Goal: Information Seeking & Learning: Learn about a topic

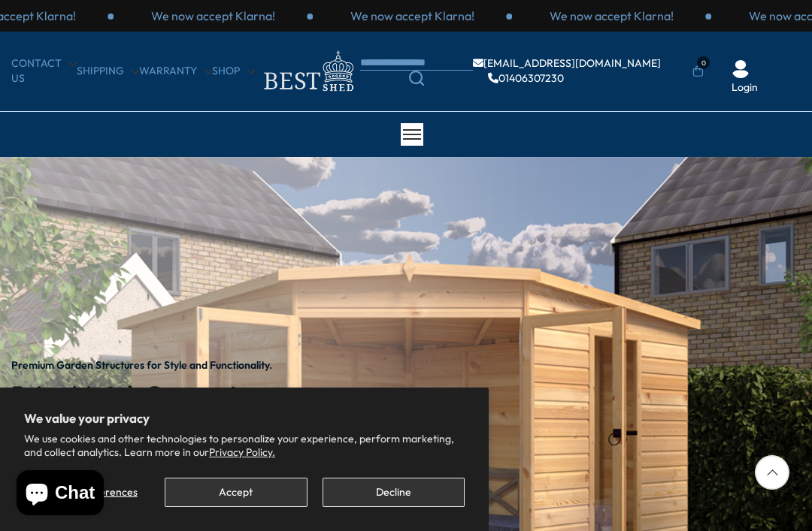
click at [222, 500] on button "Accept" at bounding box center [236, 492] width 142 height 29
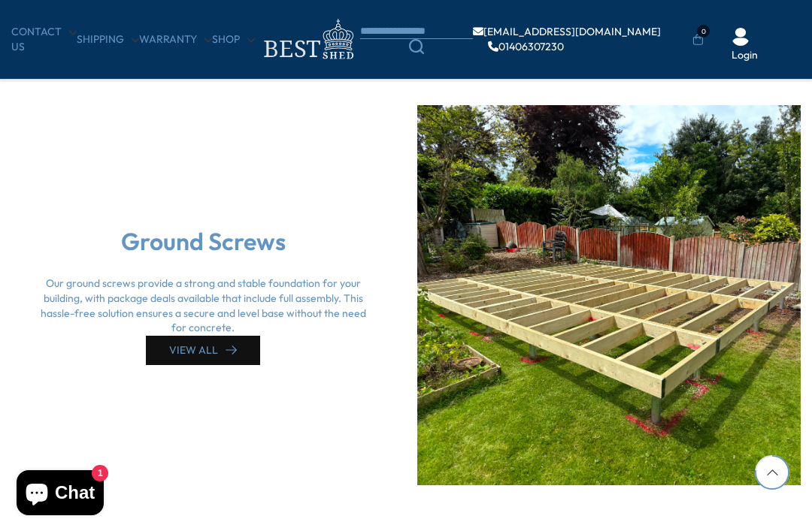
scroll to position [3449, 0]
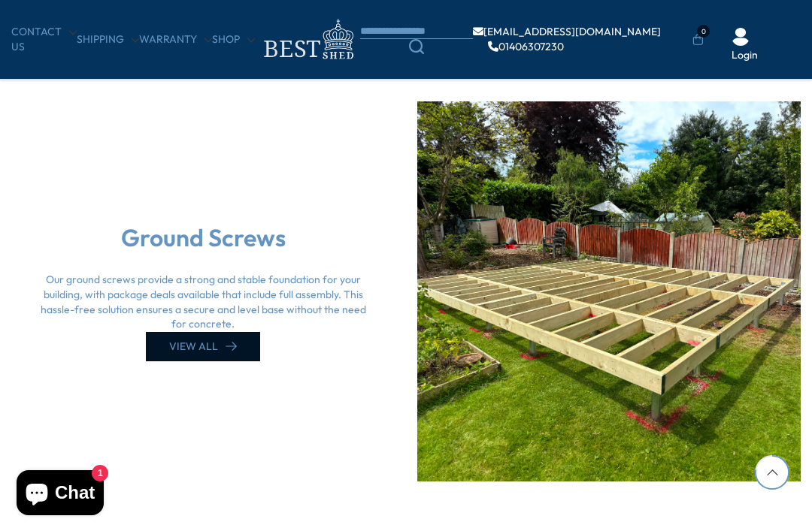
click at [220, 332] on link "VIEW ALL" at bounding box center [203, 346] width 114 height 29
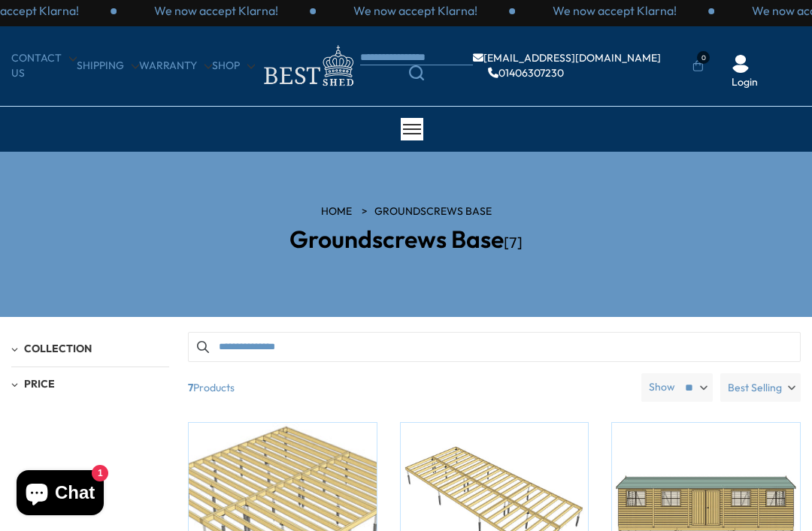
scroll to position [8, 0]
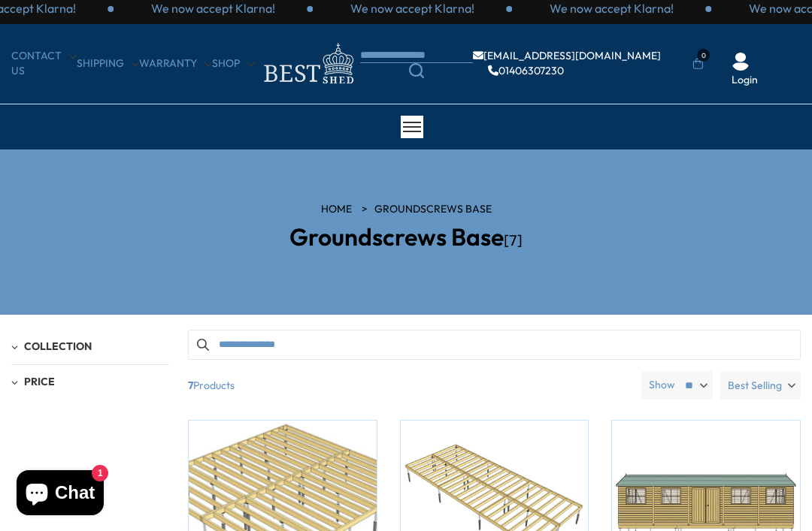
click at [421, 119] on div at bounding box center [412, 127] width 23 height 23
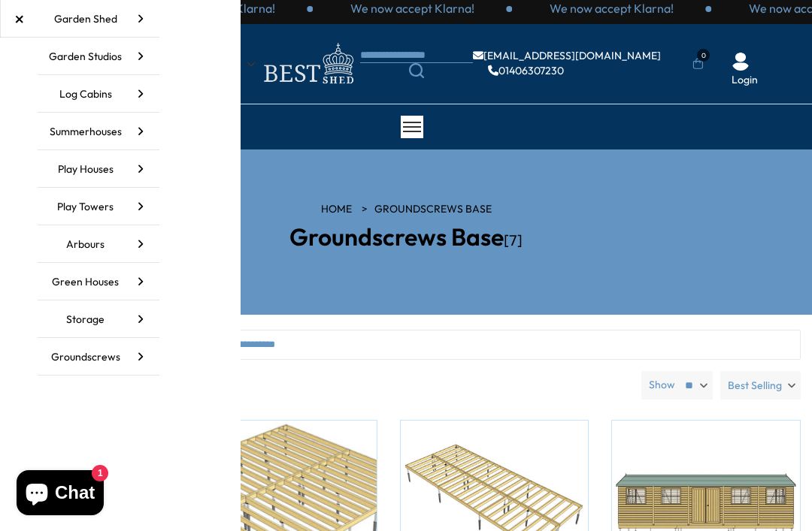
click at [113, 88] on link "Log Cabins" at bounding box center [99, 94] width 122 height 38
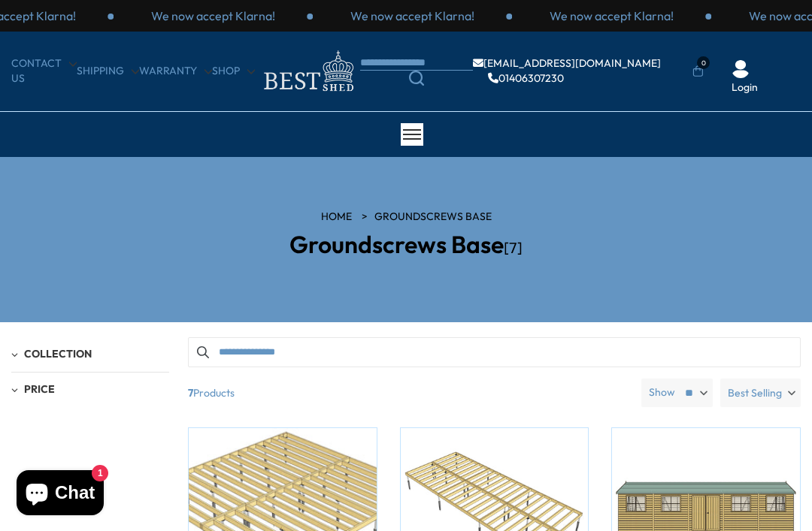
click at [418, 134] on span at bounding box center [412, 135] width 18 height 2
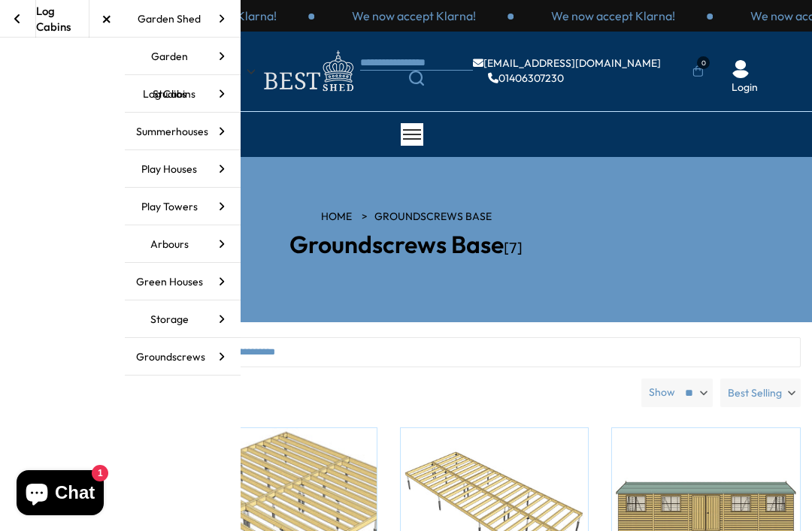
click at [192, 88] on link "Log Cabins" at bounding box center [183, 94] width 116 height 38
click at [214, 127] on icon at bounding box center [222, 132] width 38 height 38
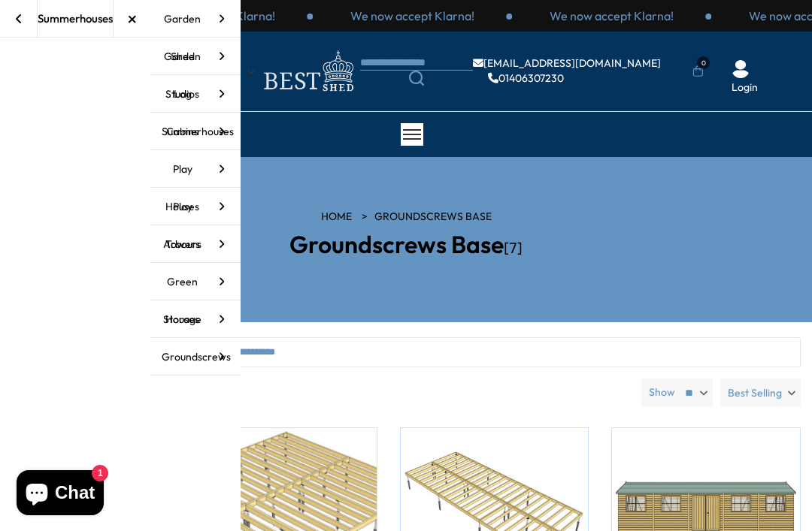
click at [75, 15] on div "Summerhouses" at bounding box center [75, 19] width 75 height 16
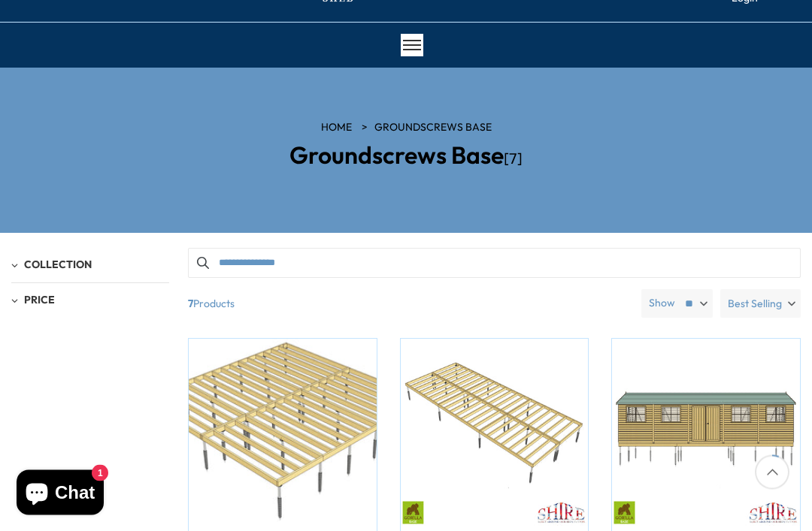
scroll to position [91, 0]
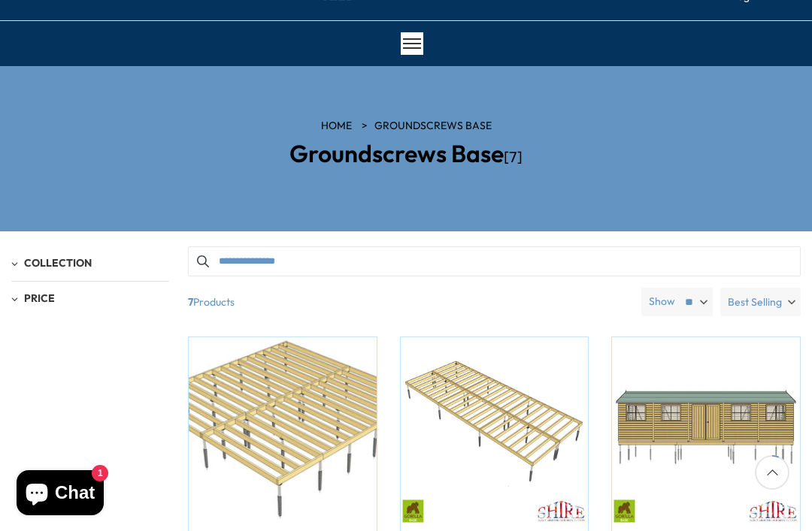
click at [337, 127] on link "HOME" at bounding box center [336, 126] width 31 height 15
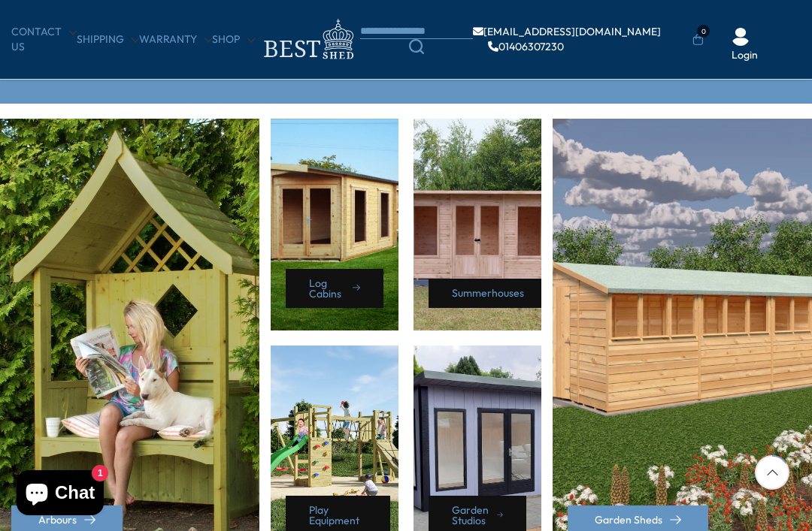
scroll to position [613, 0]
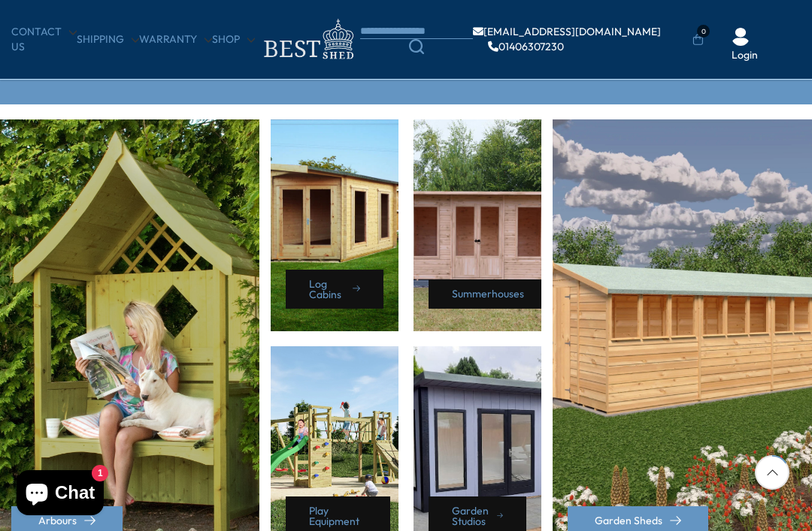
click at [658, 289] on div "Garden Sheds" at bounding box center [683, 338] width 263 height 439
click at [331, 286] on link "Log Cabins" at bounding box center [335, 289] width 98 height 39
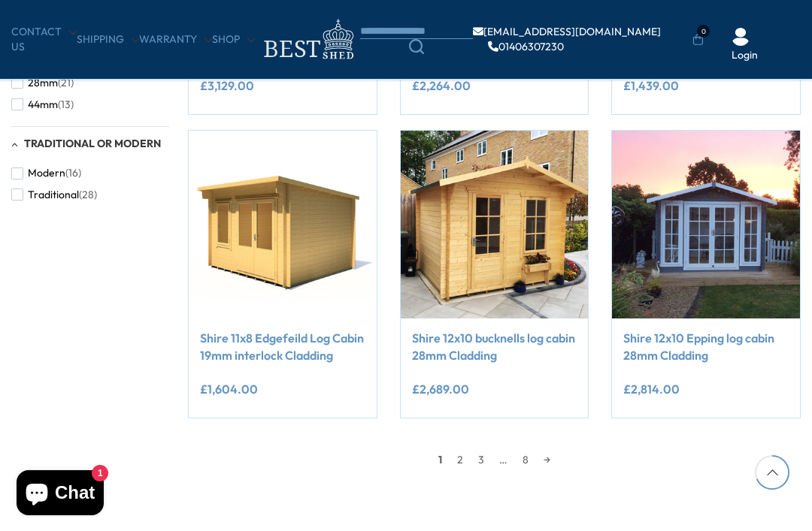
scroll to position [1130, 0]
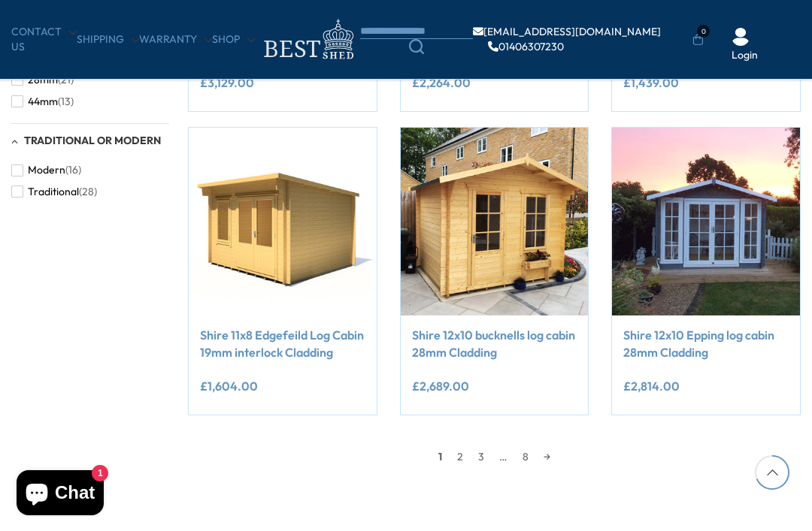
click at [458, 455] on link "2" at bounding box center [459, 457] width 21 height 23
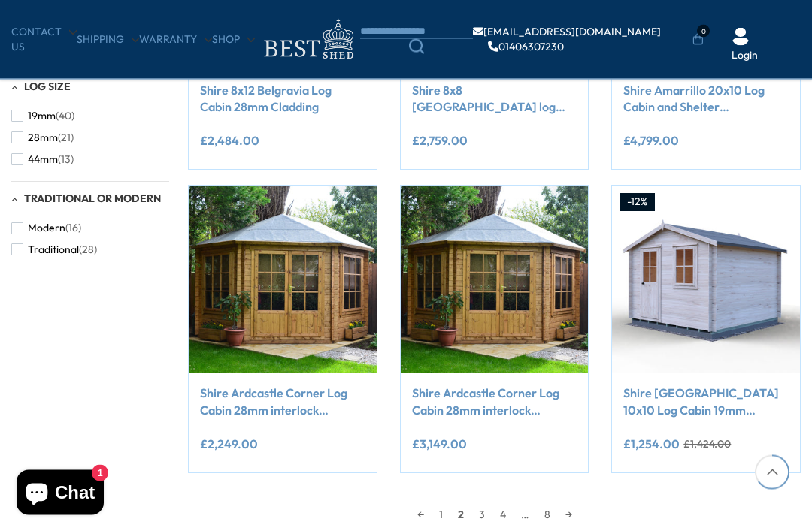
scroll to position [1081, 0]
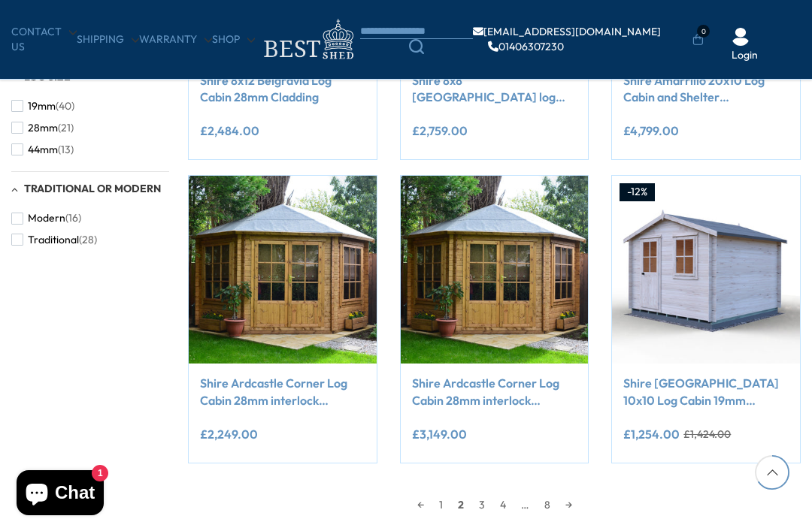
click at [484, 507] on link "3" at bounding box center [481, 505] width 21 height 23
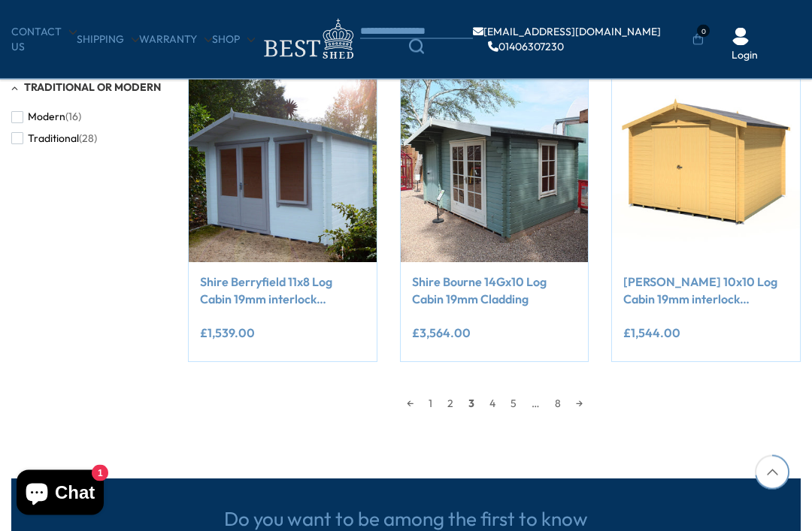
scroll to position [1182, 0]
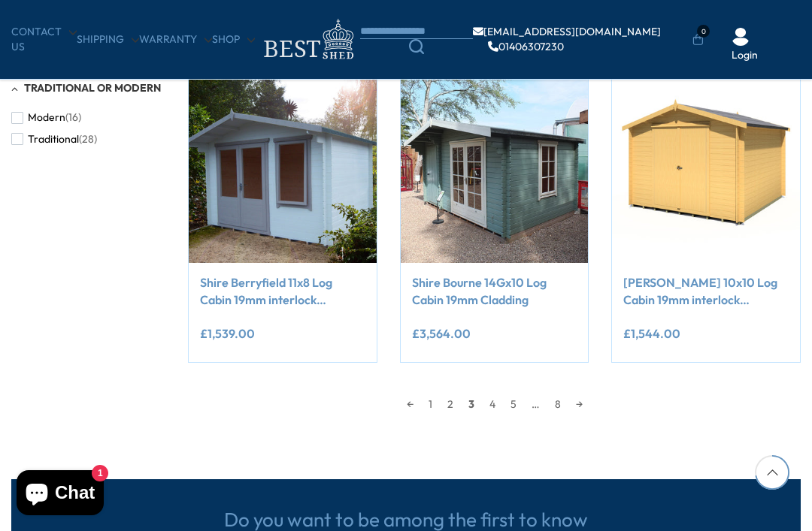
click at [495, 404] on link "4" at bounding box center [492, 404] width 21 height 23
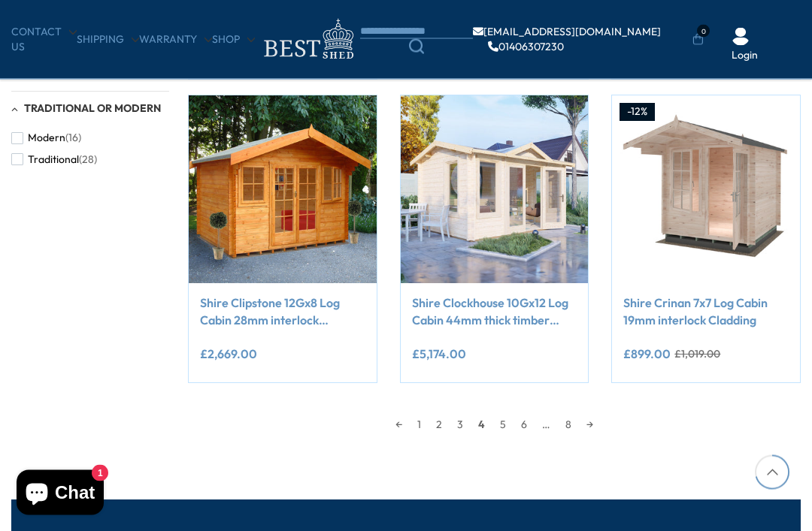
scroll to position [1163, 0]
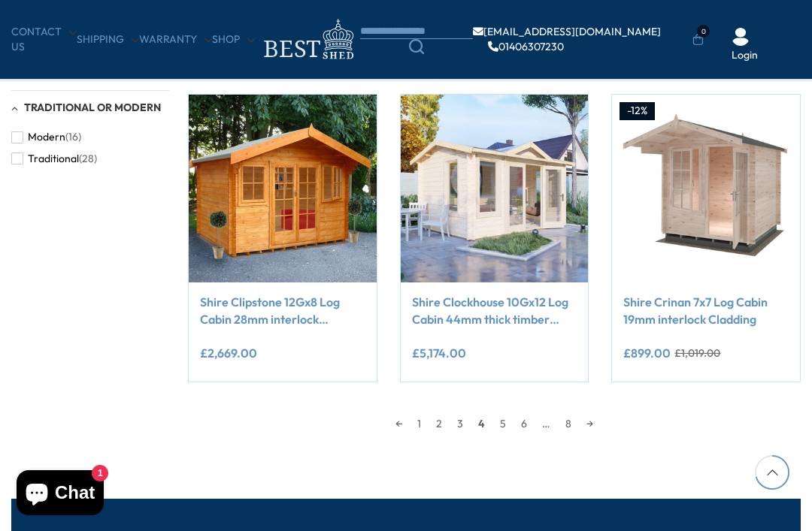
click at [510, 428] on link "5" at bounding box center [502, 424] width 21 height 23
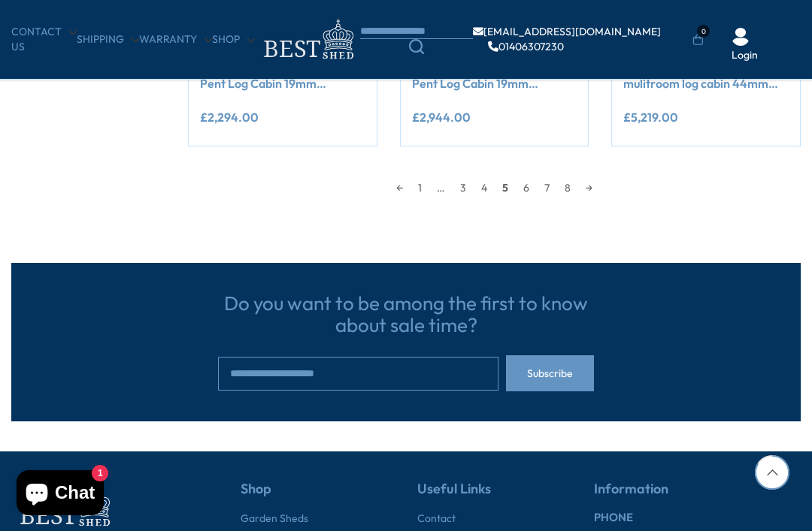
scroll to position [1406, 0]
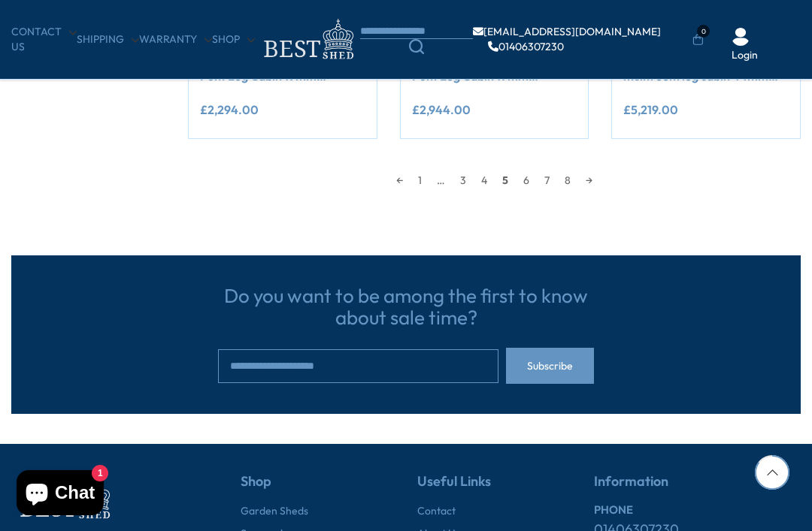
click at [535, 187] on link "6" at bounding box center [526, 180] width 21 height 23
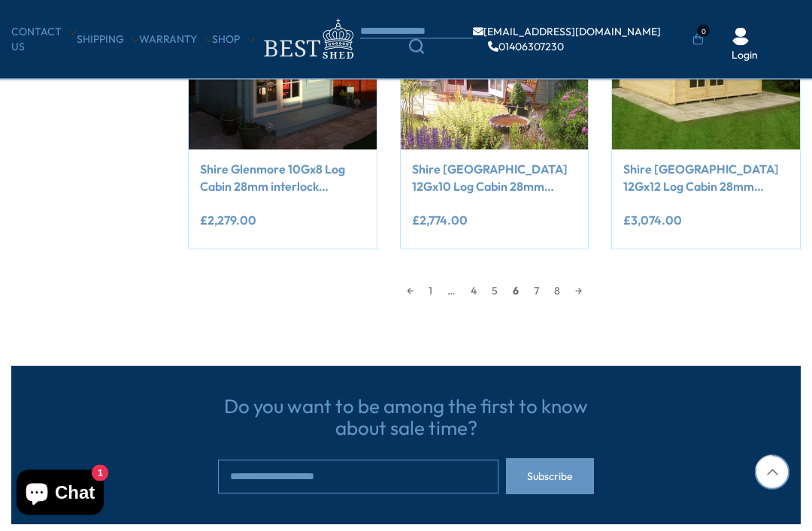
scroll to position [1296, 0]
click at [544, 297] on link "7" at bounding box center [536, 291] width 20 height 23
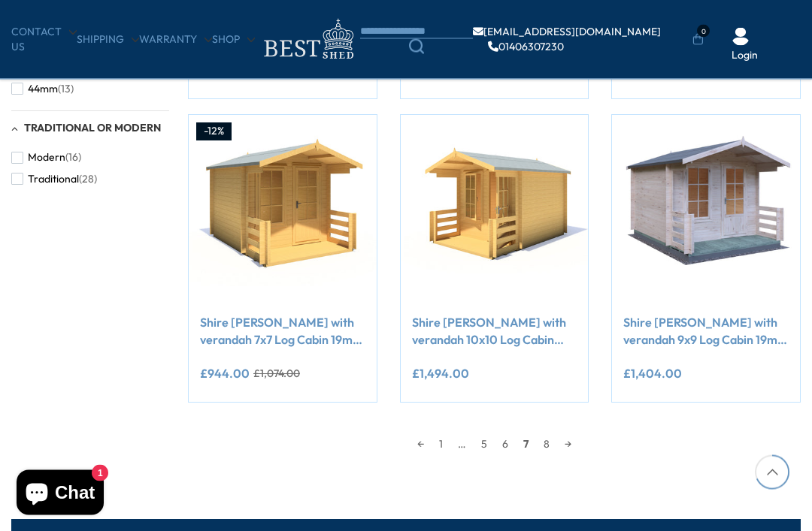
scroll to position [1160, 0]
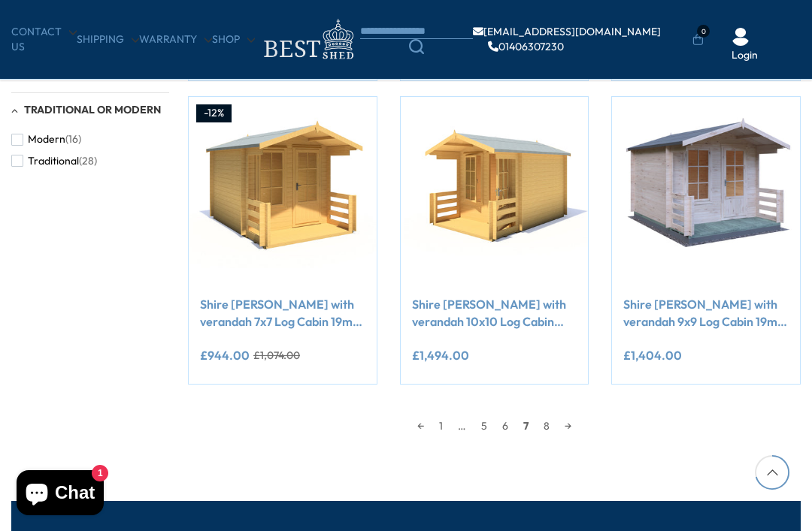
click at [559, 433] on link "→" at bounding box center [568, 426] width 22 height 23
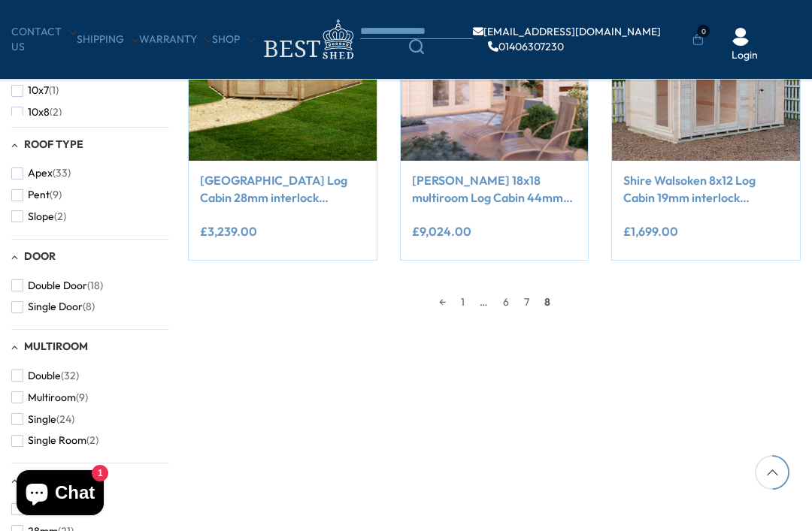
scroll to position [677, 0]
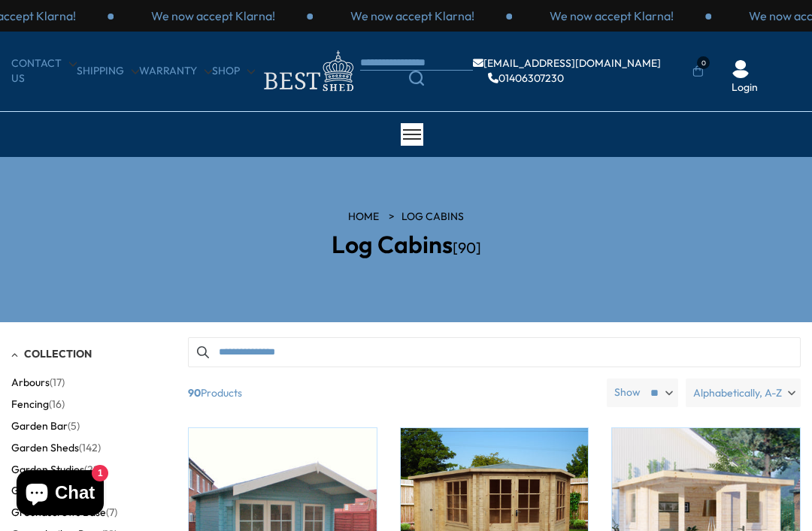
scroll to position [1344, 0]
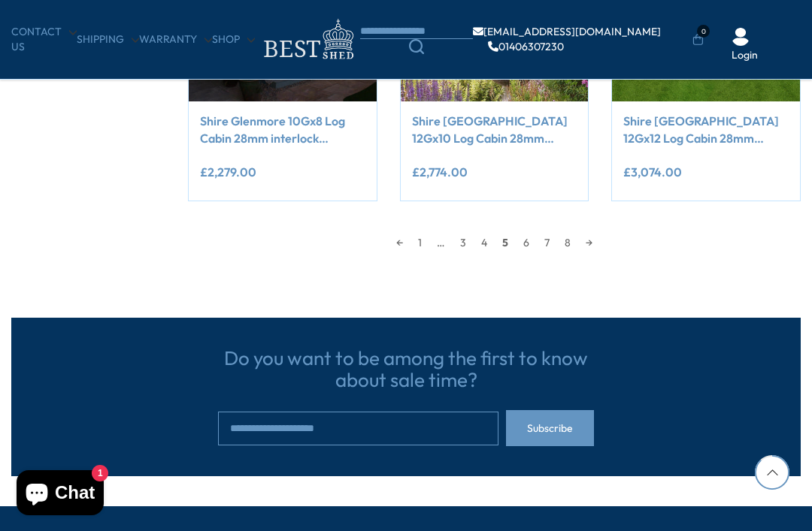
scroll to position [1454, 0]
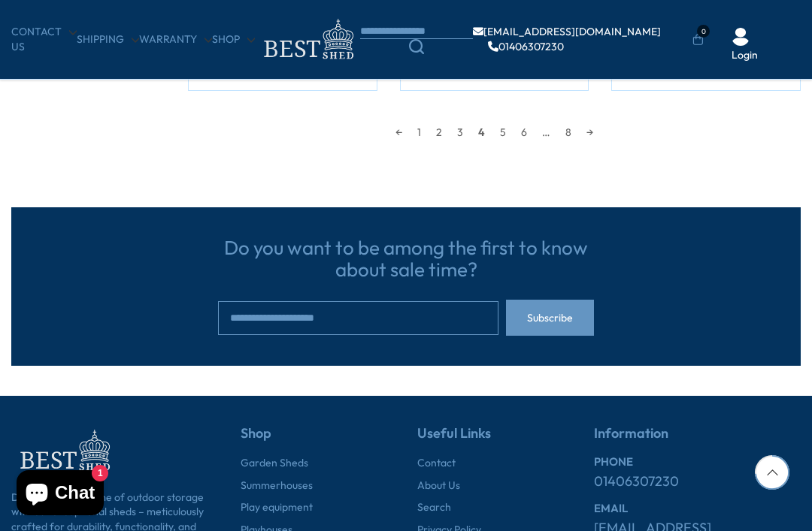
scroll to position [1211, 0]
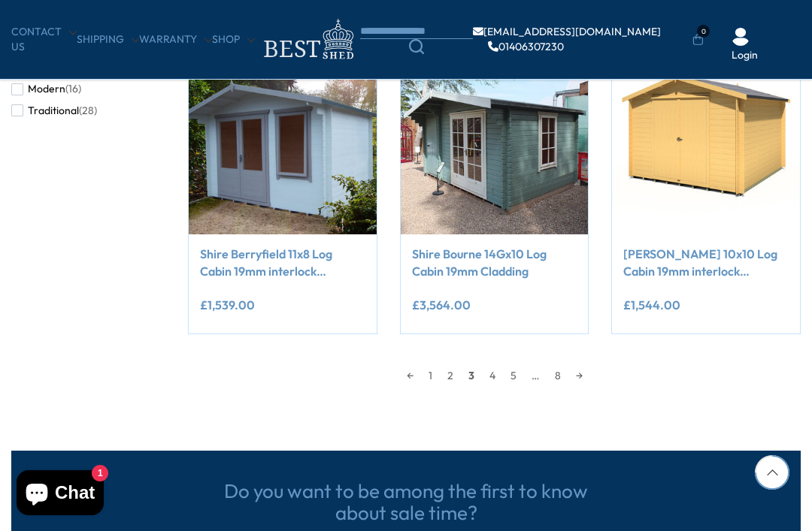
scroll to position [1230, 0]
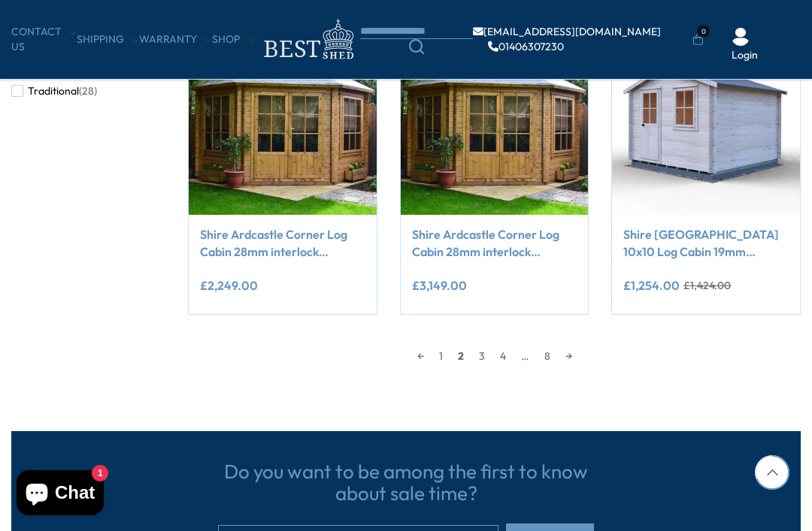
scroll to position [1130, 0]
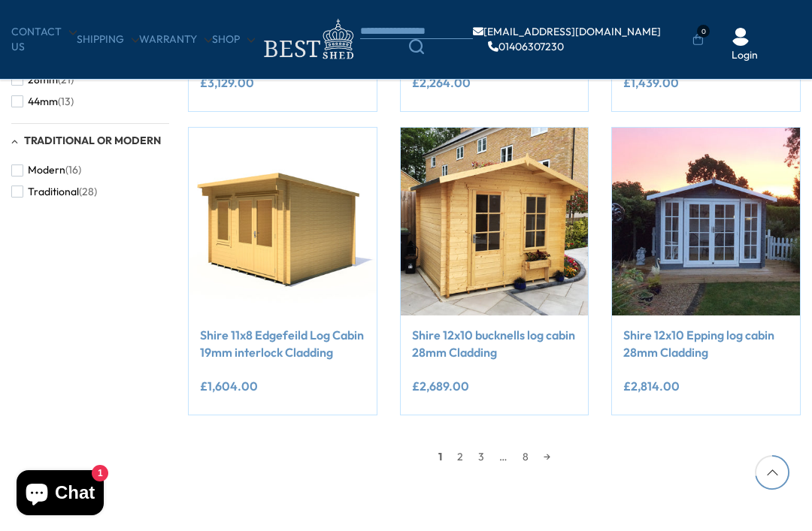
scroll to position [1178, 0]
